Goal: Book appointment/travel/reservation

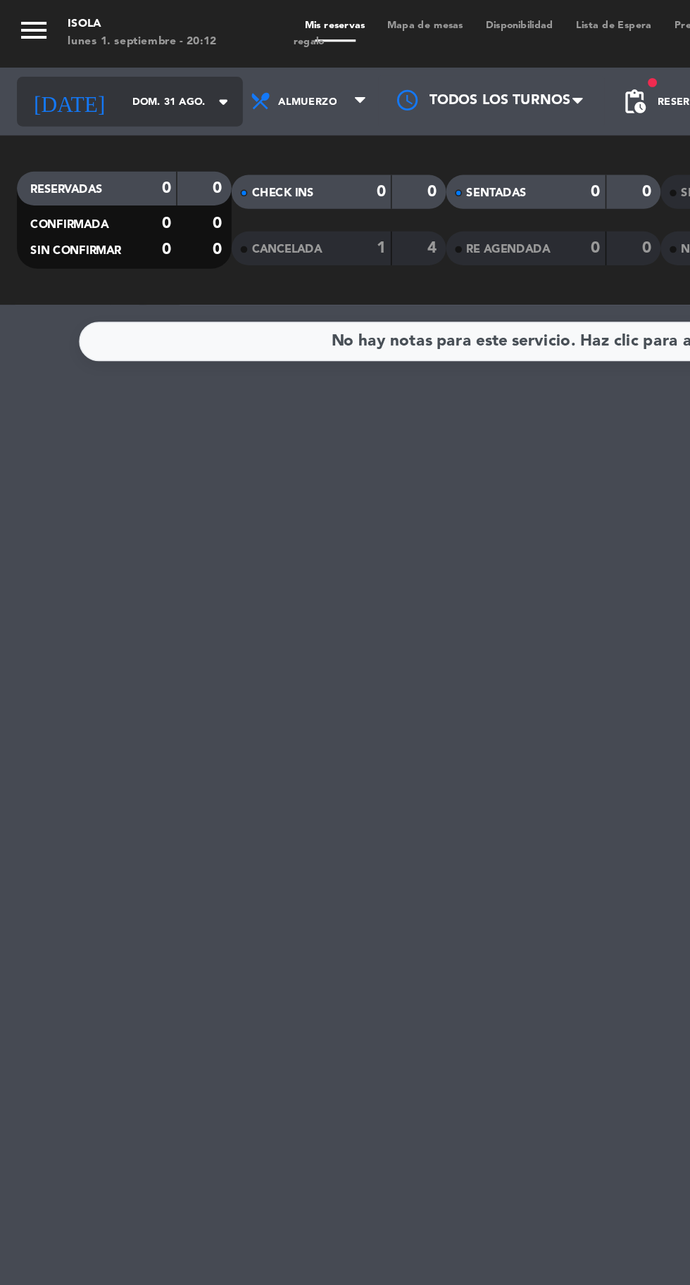
click at [75, 64] on input "dom. 31 ago." at bounding box center [119, 64] width 89 height 22
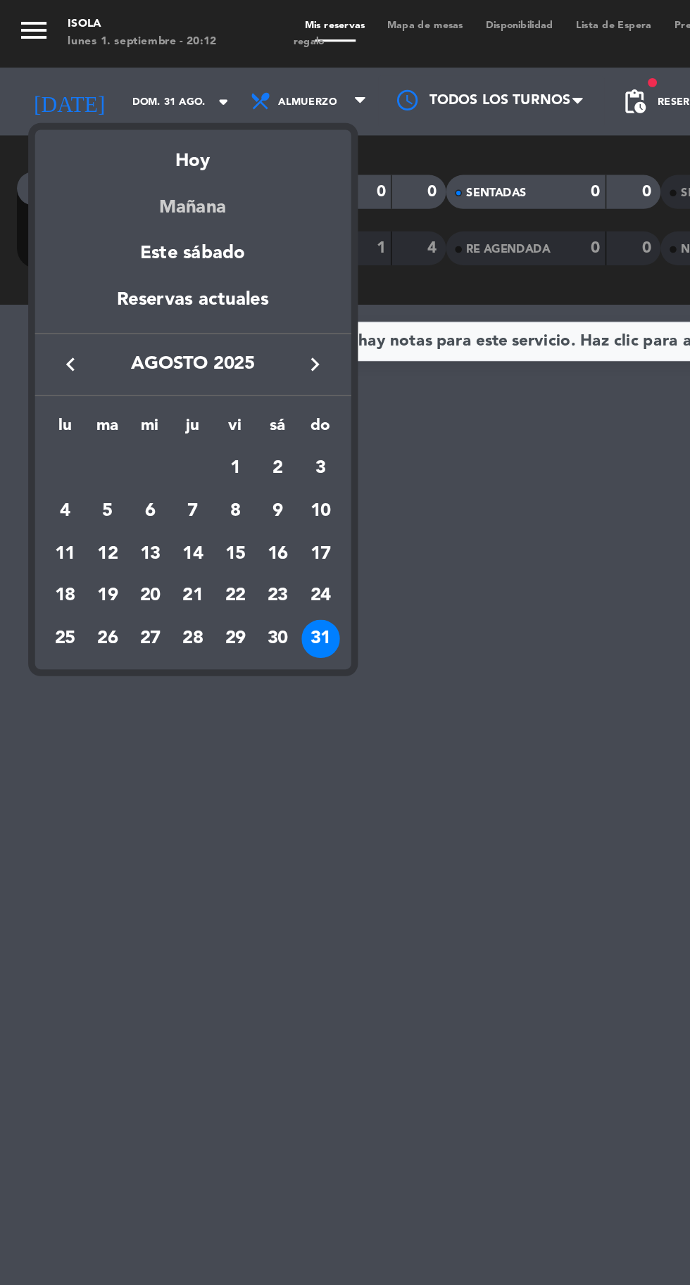
click at [130, 129] on div "Mañana" at bounding box center [120, 124] width 197 height 29
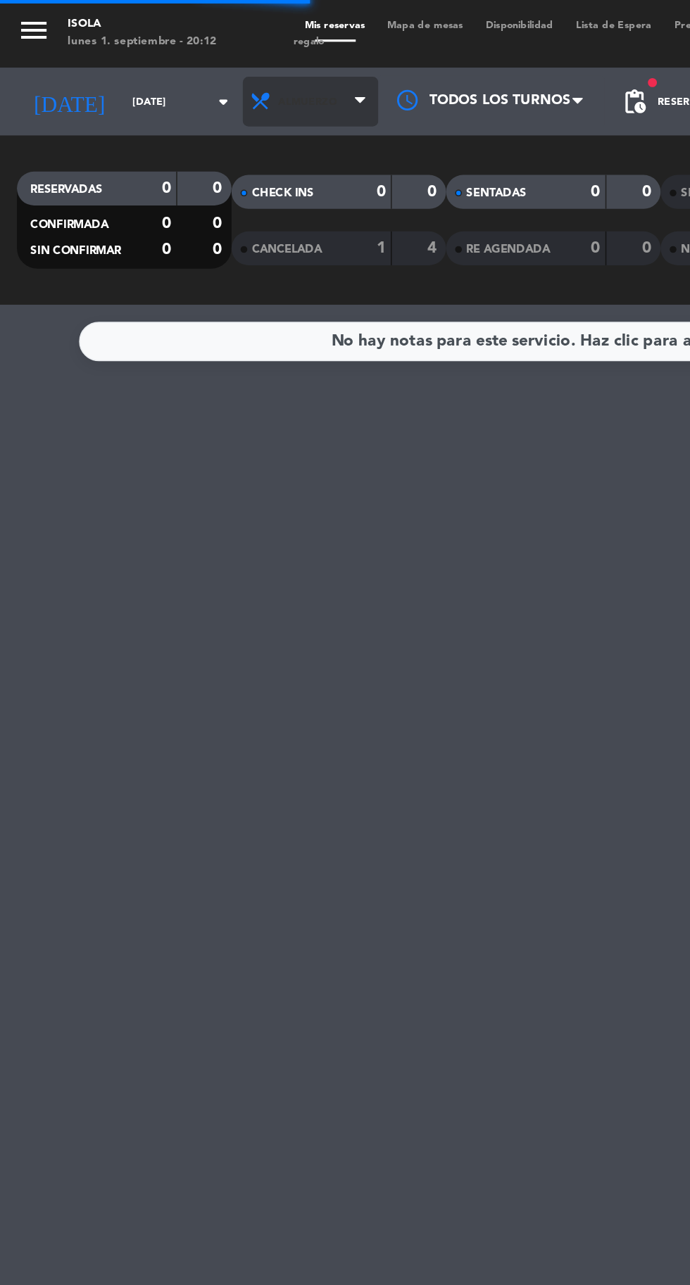
click at [179, 64] on span "Almuerzo" at bounding box center [191, 64] width 37 height 8
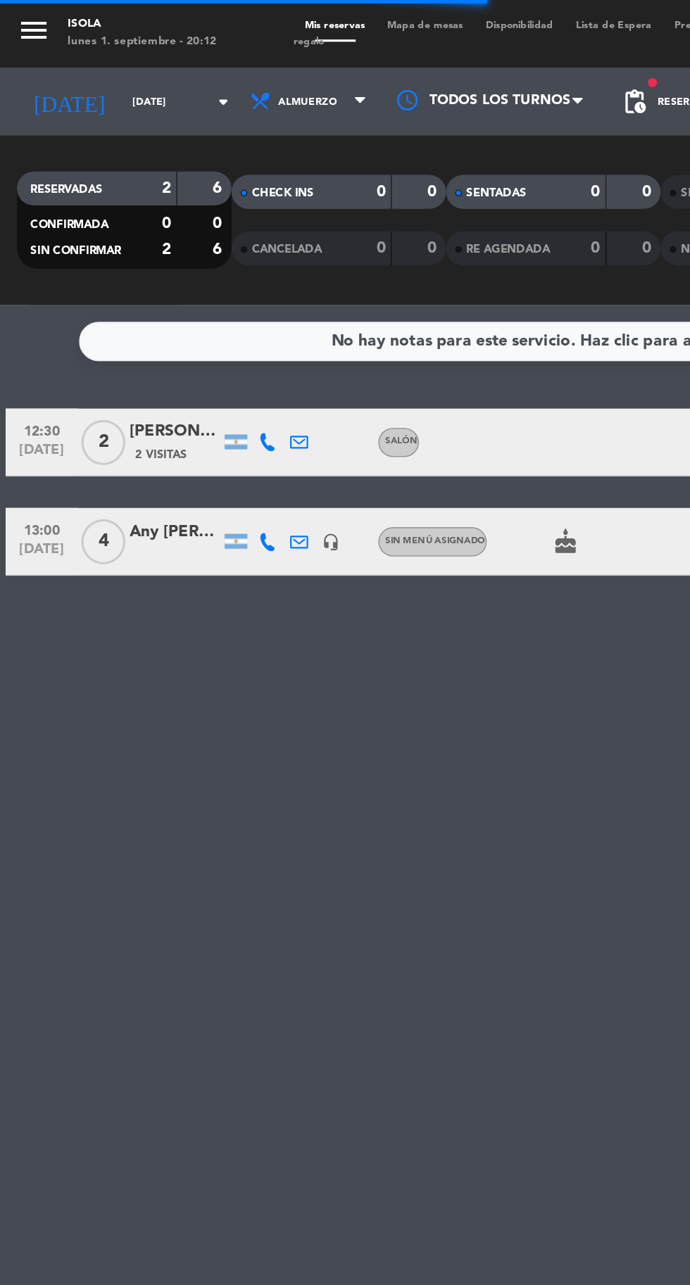
click at [250, 558] on div "No hay notas para este servicio. Haz clic para agregar una 12:30 [DATE] 2 [PERS…" at bounding box center [345, 737] width 690 height 1095
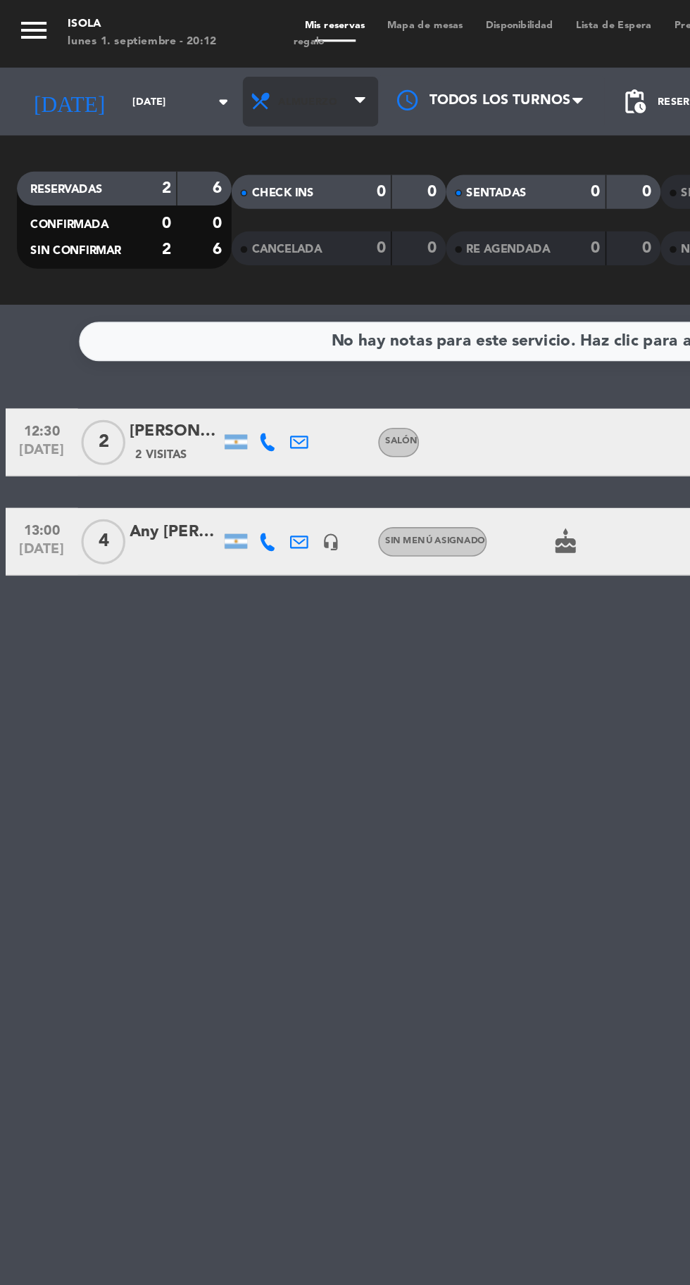
click at [193, 75] on span "Almuerzo" at bounding box center [193, 63] width 84 height 31
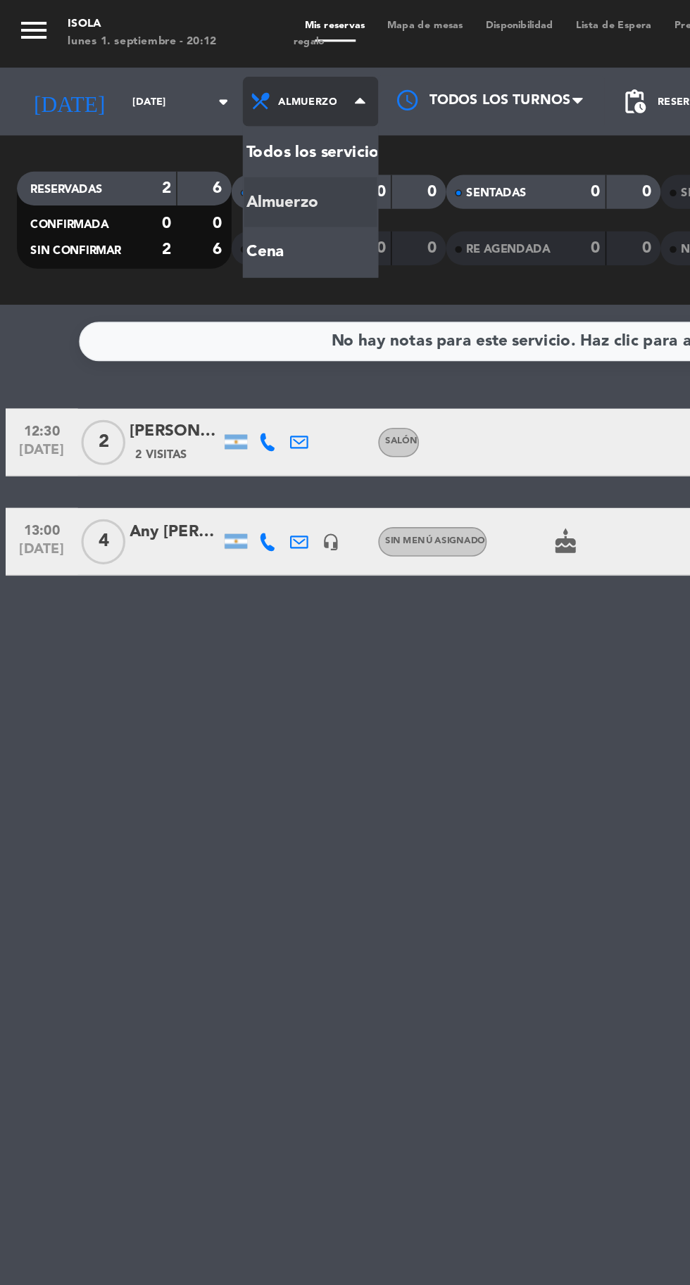
click at [177, 160] on div "menu Isola [DATE] 1. septiembre - 20:12 Mis reservas Mapa de mesas Disponibilid…" at bounding box center [345, 95] width 690 height 190
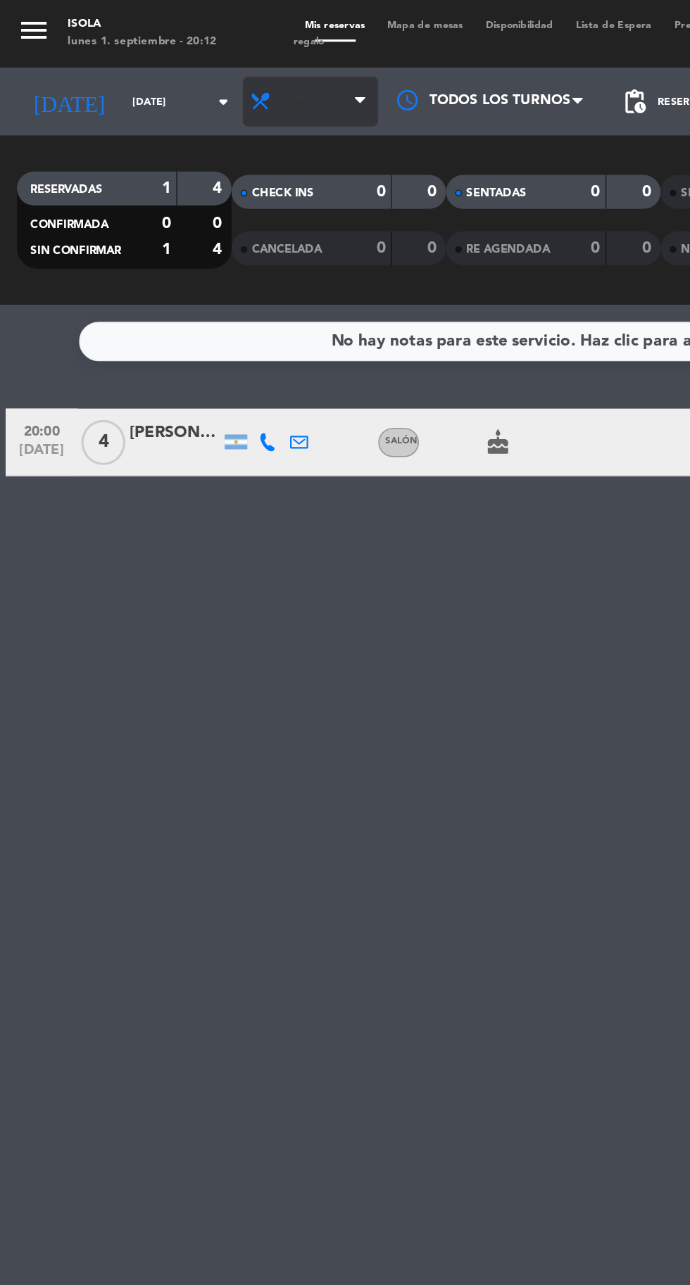
click at [200, 64] on span "Cena" at bounding box center [193, 63] width 84 height 31
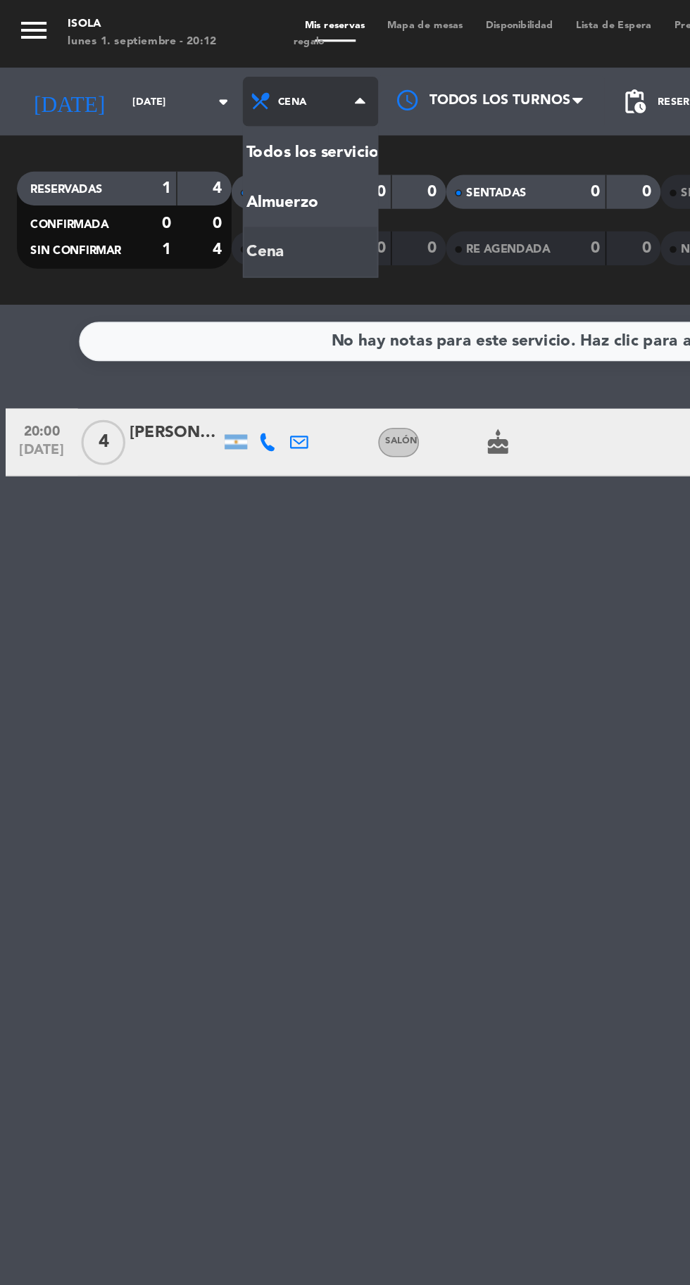
click at [191, 129] on div "menu Isola [DATE] 1. septiembre - 20:12 Mis reservas Mapa de mesas Disponibilid…" at bounding box center [345, 95] width 690 height 190
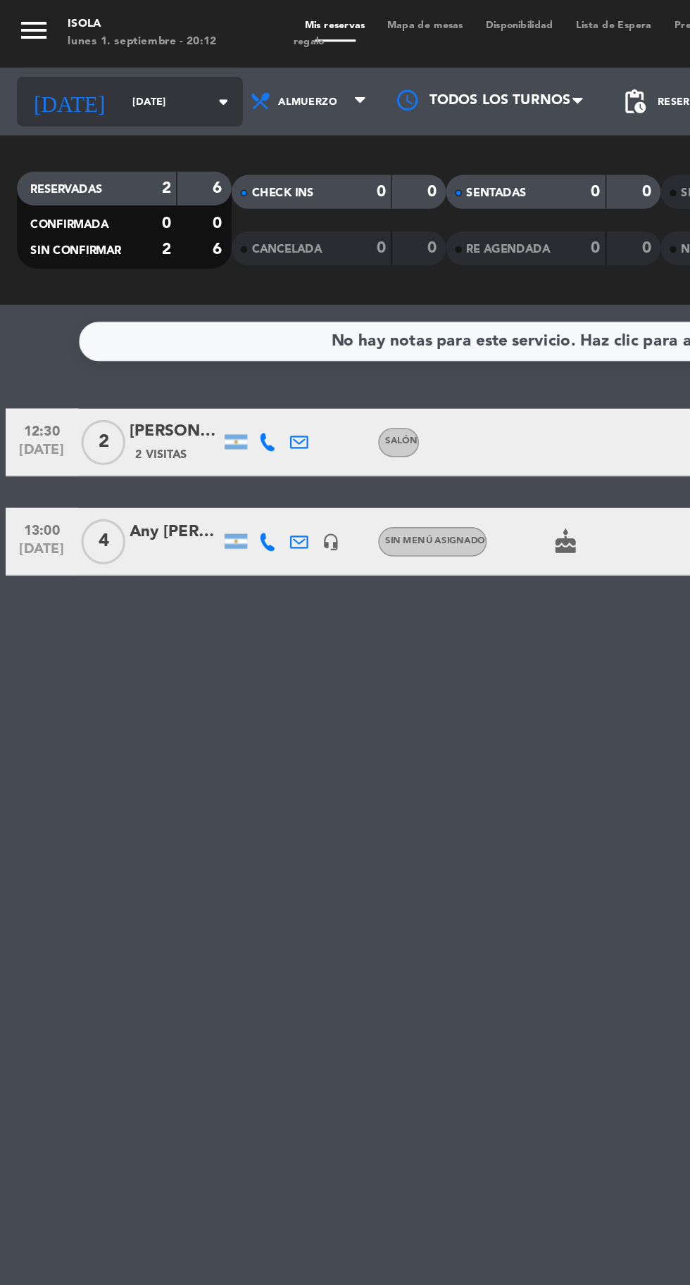
click at [82, 63] on input "[DATE]" at bounding box center [119, 64] width 89 height 22
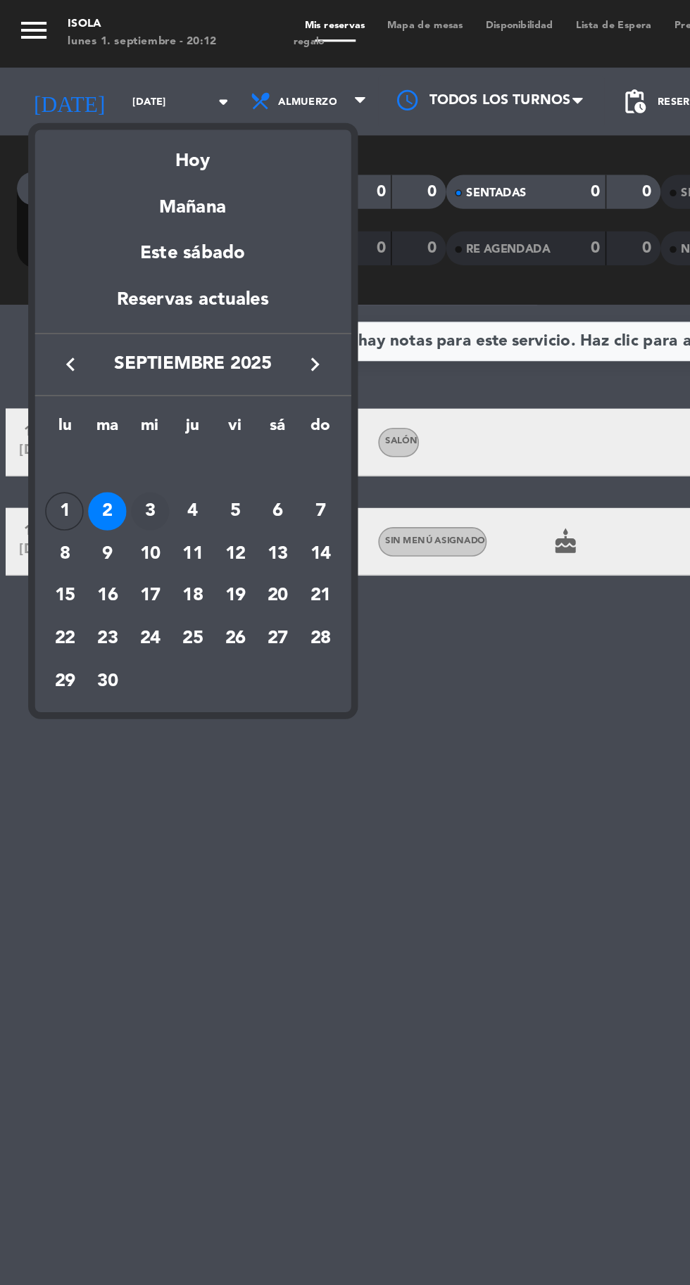
click at [96, 320] on div "3" at bounding box center [94, 319] width 24 height 24
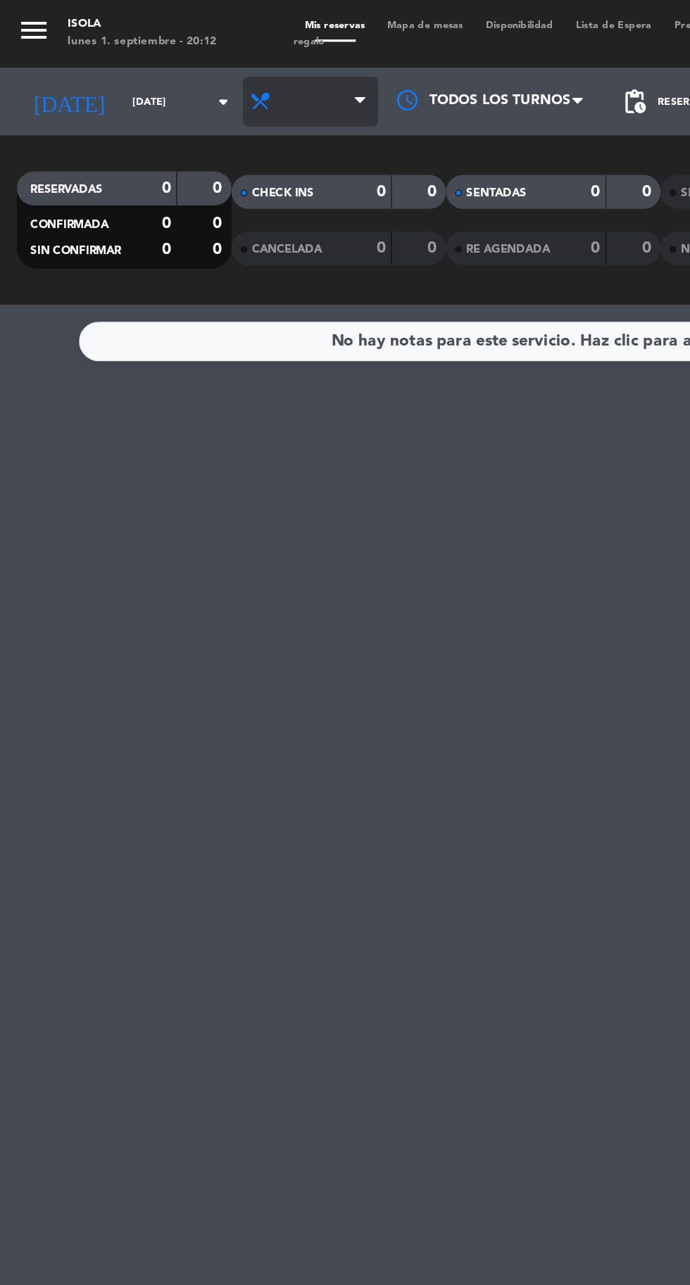
click at [185, 66] on span "Almuerzo" at bounding box center [191, 64] width 37 height 8
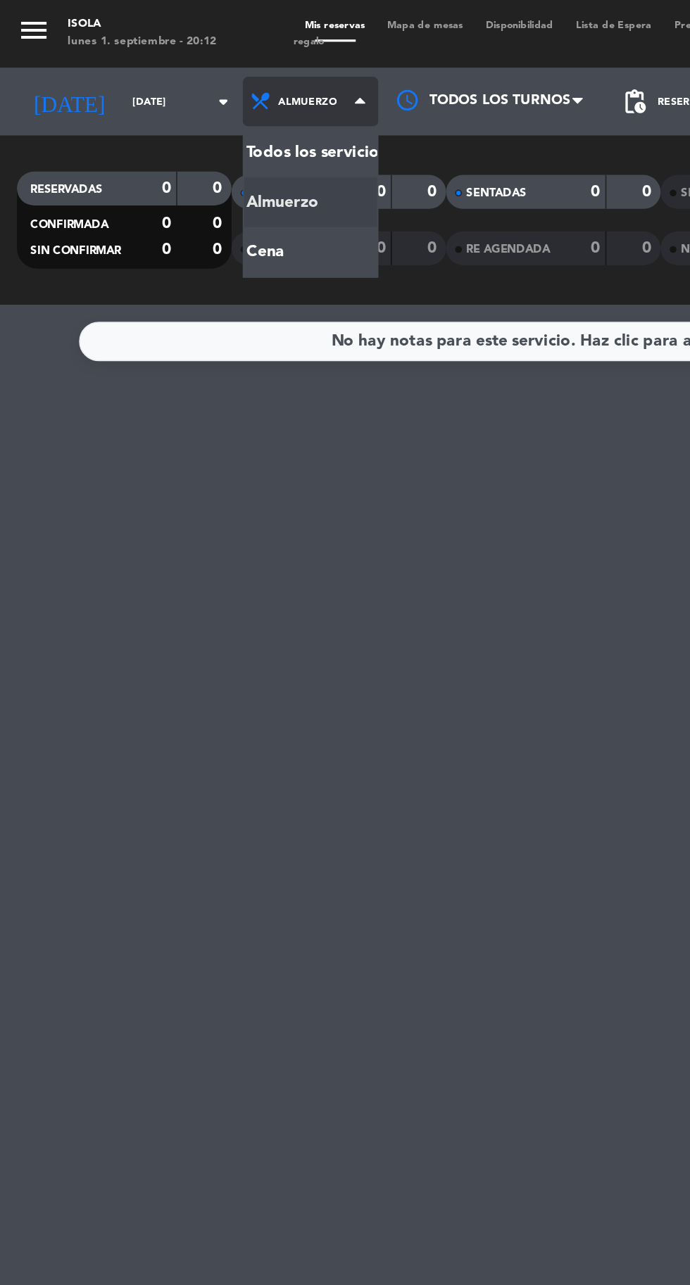
click at [173, 166] on div "menu Isola [DATE] 1. septiembre - 20:12 Mis reservas Mapa de mesas Disponibilid…" at bounding box center [345, 95] width 690 height 190
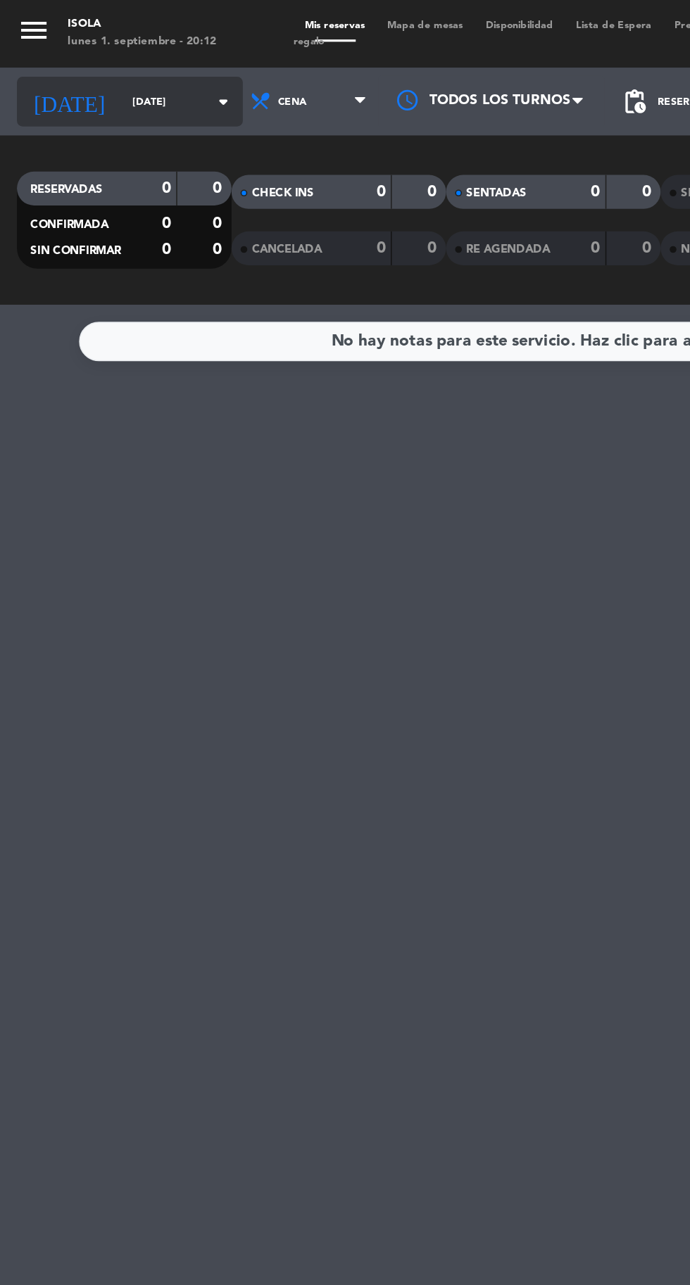
click at [75, 69] on input "[DATE]" at bounding box center [119, 64] width 89 height 22
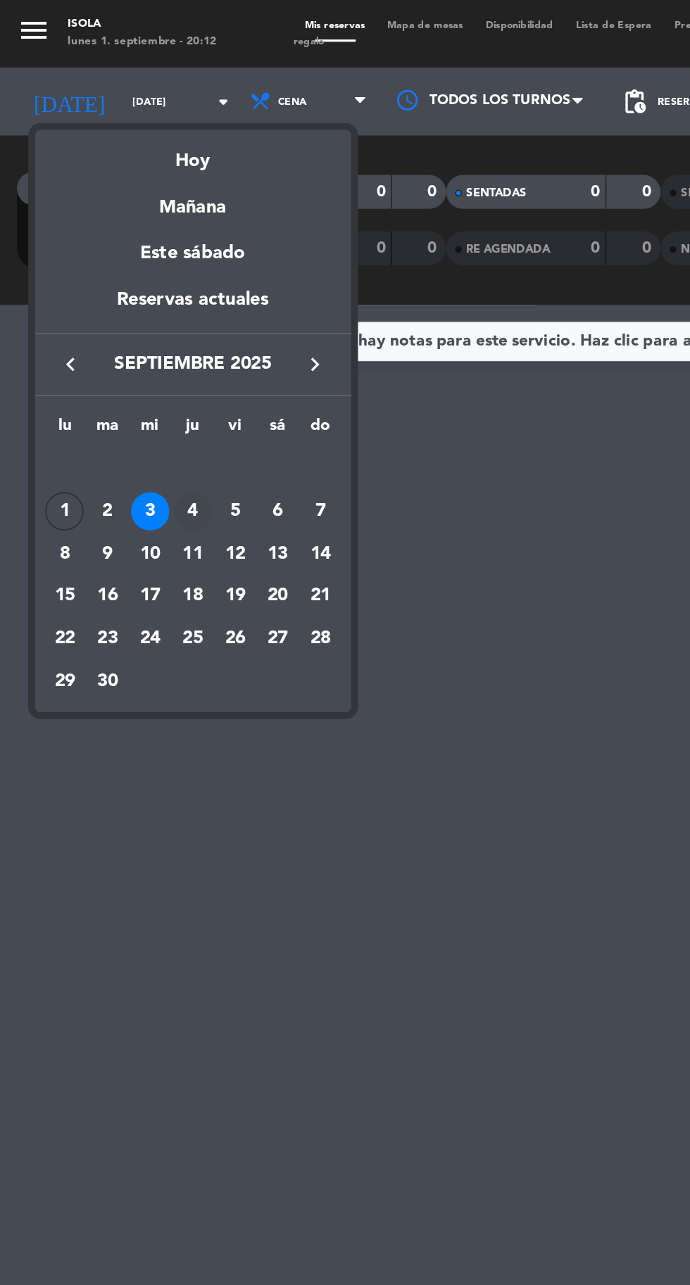
click at [122, 324] on div "4" at bounding box center [120, 319] width 24 height 24
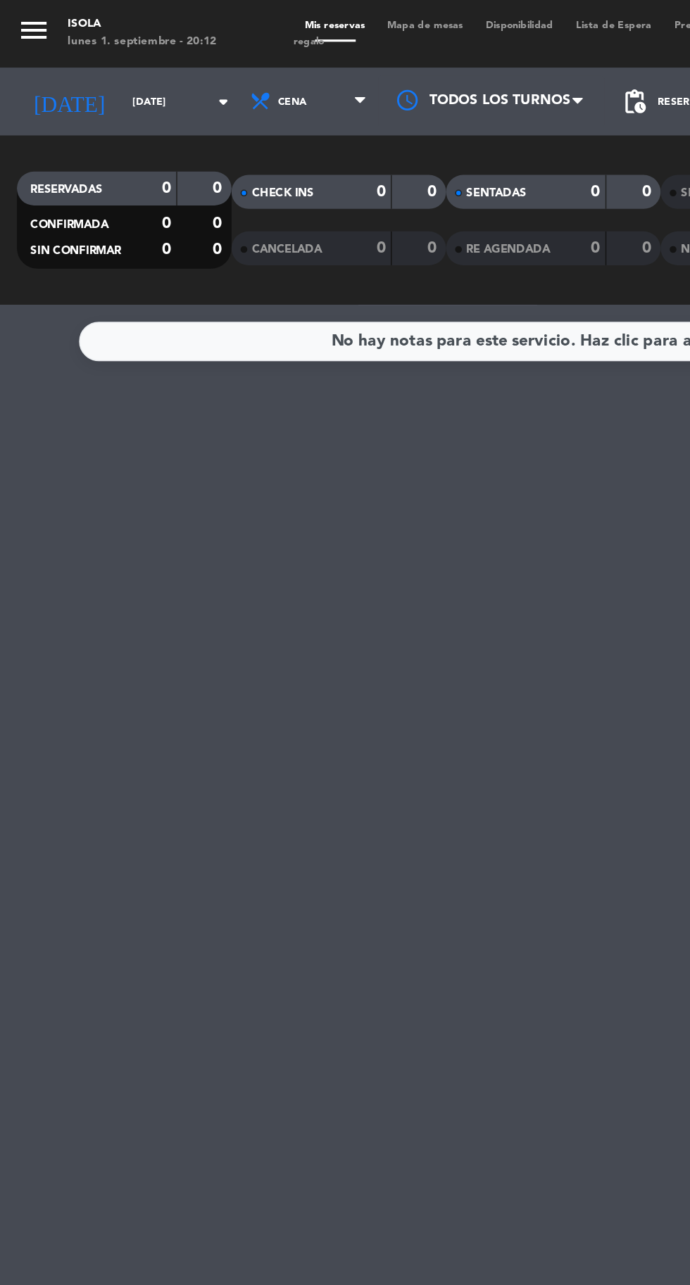
type input "[DEMOGRAPHIC_DATA][DATE]"
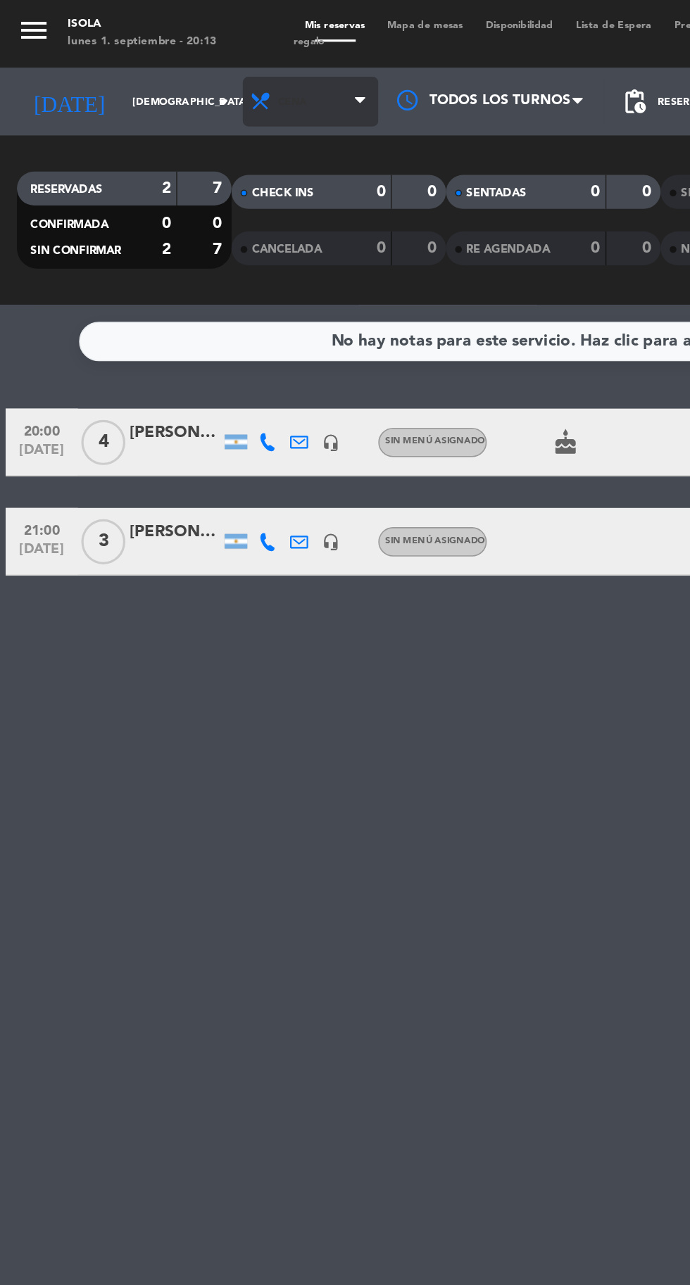
click at [191, 71] on span "Cena" at bounding box center [193, 63] width 84 height 31
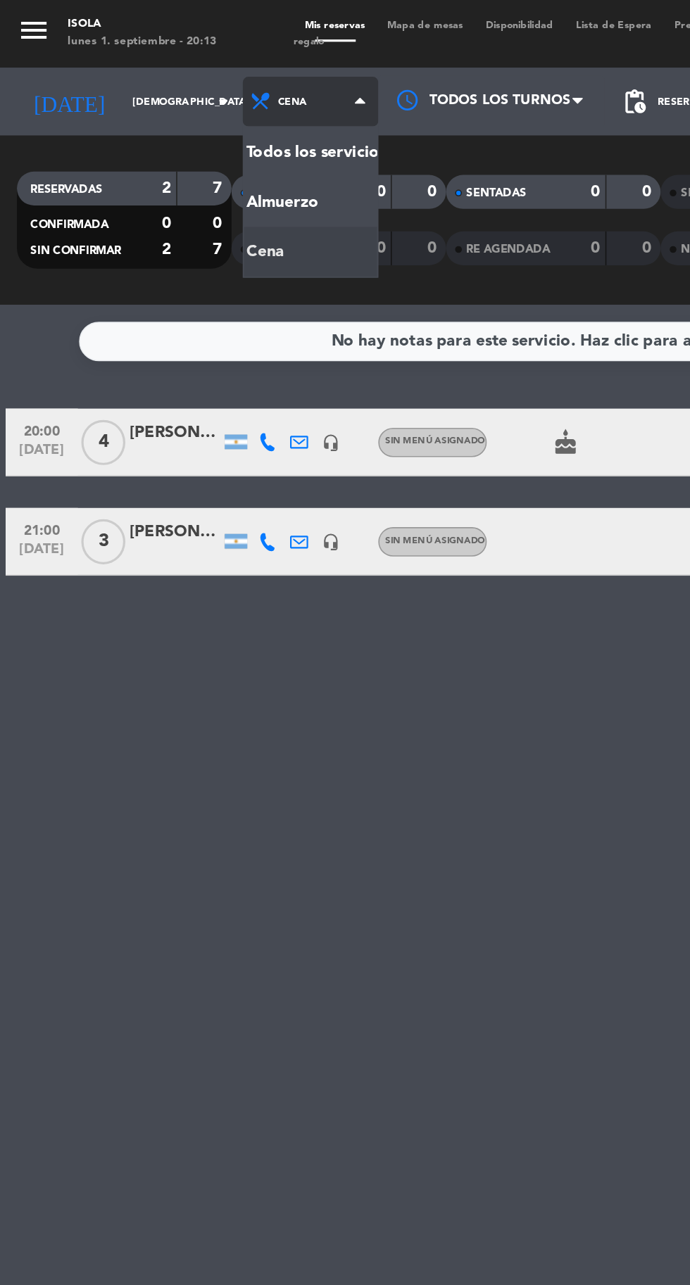
click at [189, 127] on div "menu Isola [DATE] 1. septiembre - 20:13 Mis reservas Mapa de mesas Disponibilid…" at bounding box center [345, 95] width 690 height 190
